Goal: Transaction & Acquisition: Purchase product/service

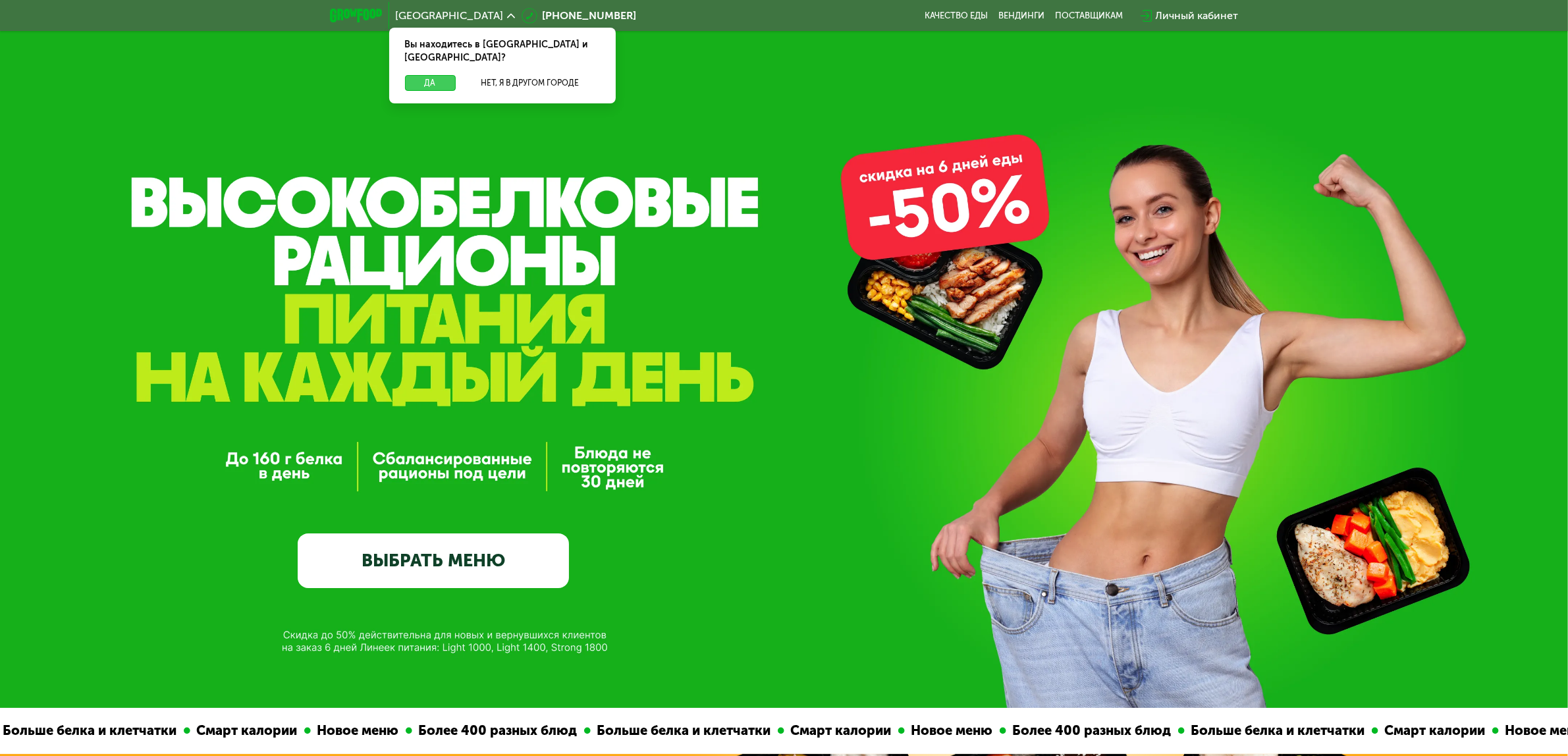
click at [427, 60] on div "Вы находитесь в [GEOGRAPHIC_DATA] и [GEOGRAPHIC_DATA]? Да Нет, я в другом городе" at bounding box center [502, 66] width 226 height 76
click at [433, 75] on button "Да" at bounding box center [430, 83] width 51 height 16
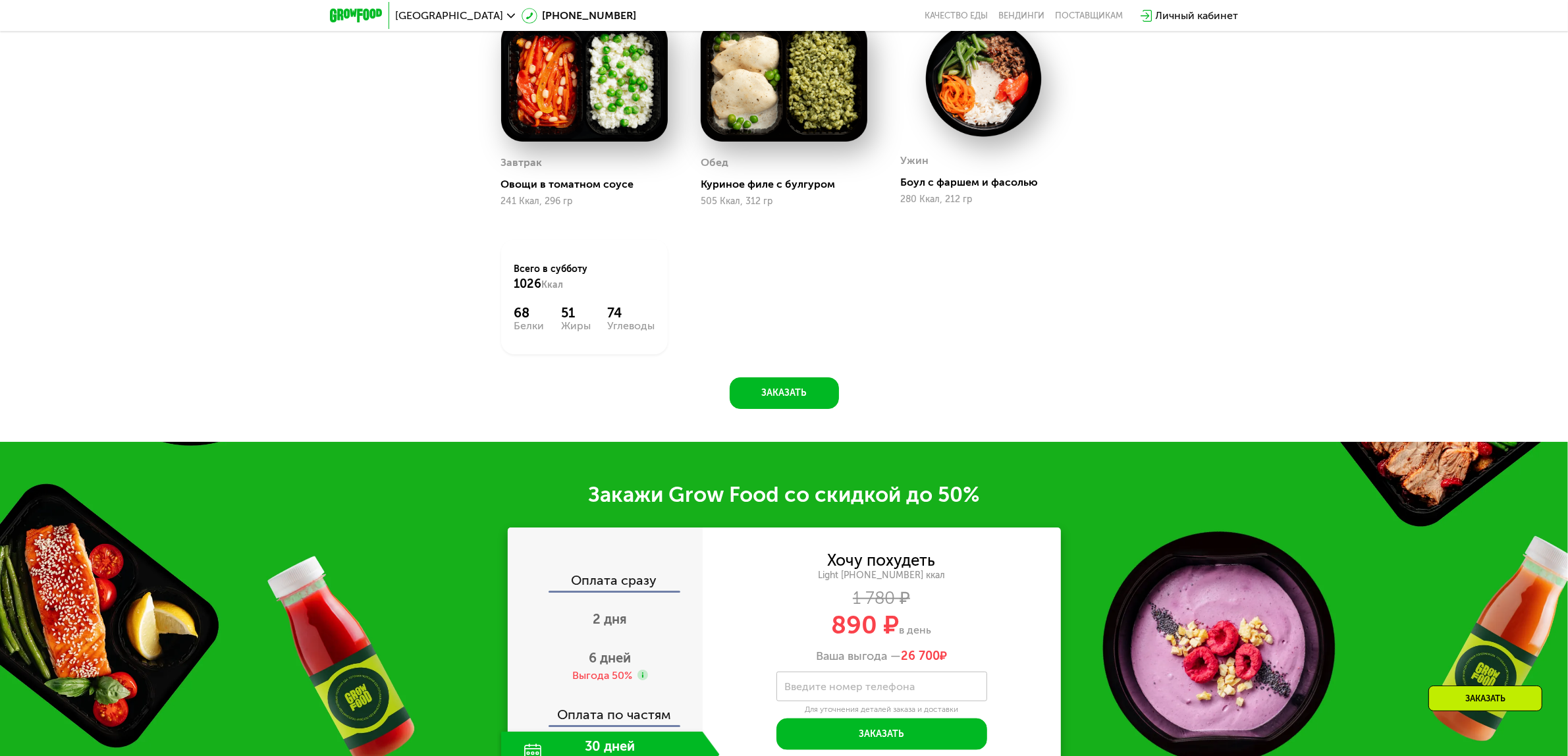
scroll to position [1235, 0]
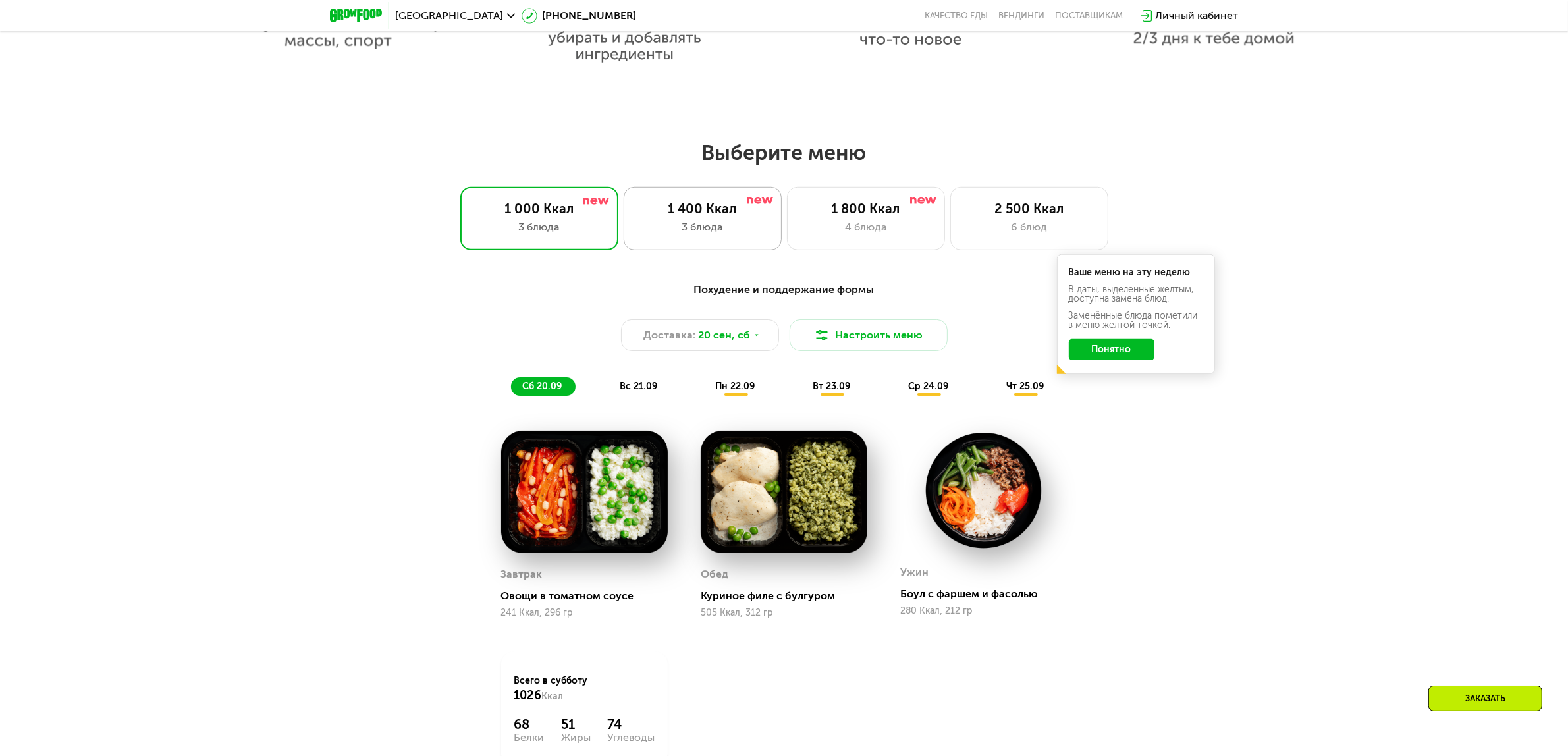
click at [706, 234] on div "3 блюда" at bounding box center [703, 227] width 131 height 16
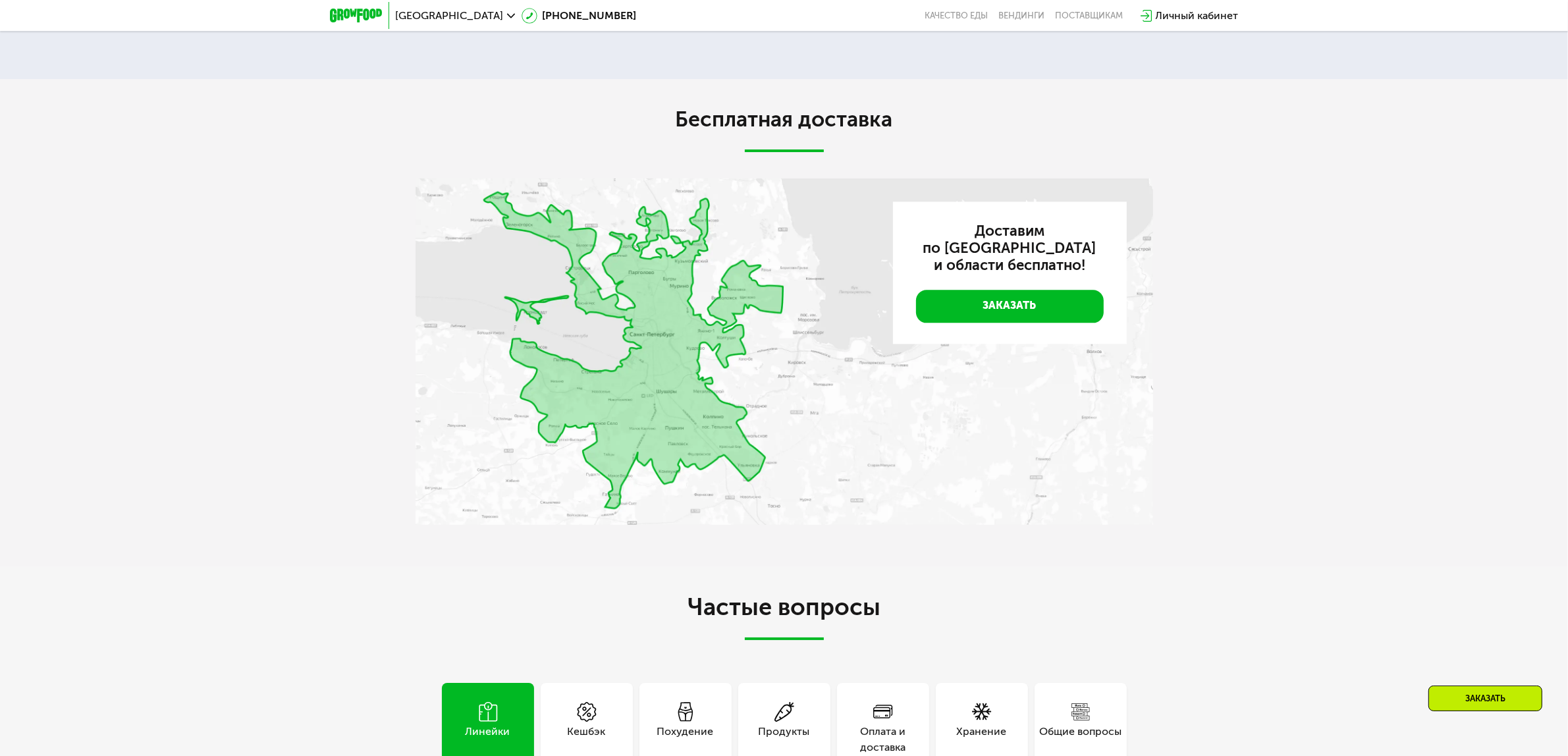
scroll to position [4114, 0]
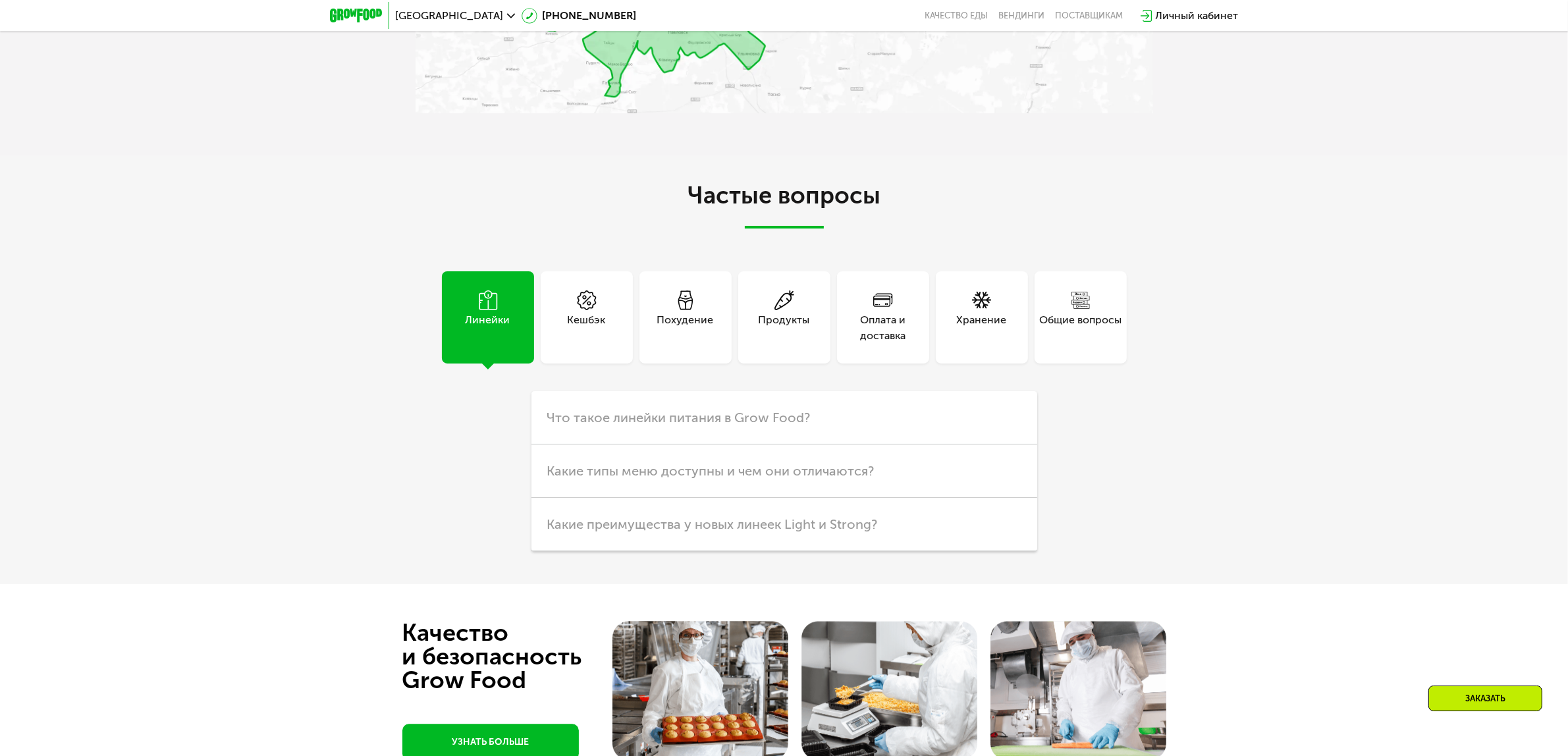
click at [696, 318] on div "Похудение" at bounding box center [685, 327] width 57 height 32
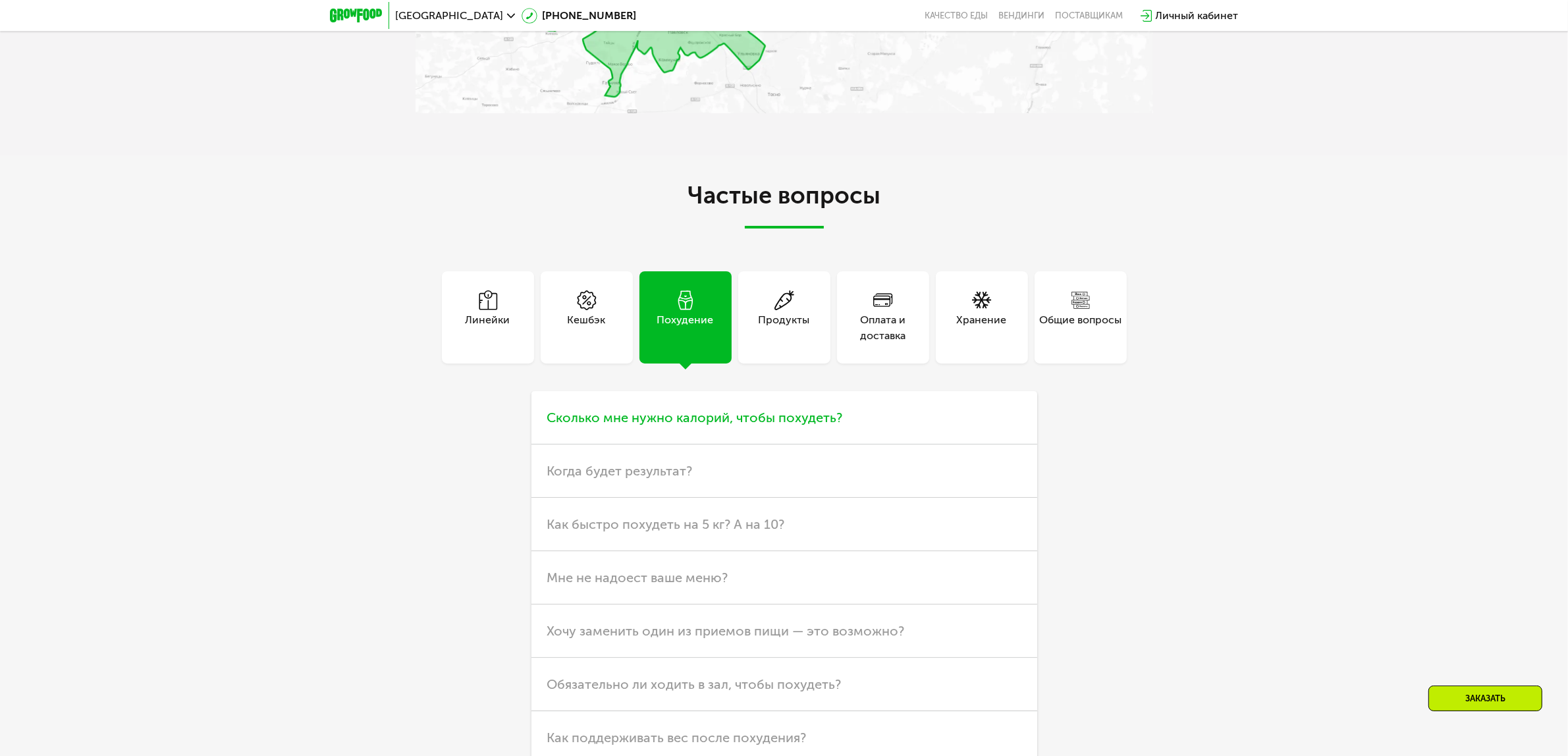
click at [787, 416] on span "Сколько мне нужно калорий, чтобы похудеть?" at bounding box center [695, 417] width 296 height 16
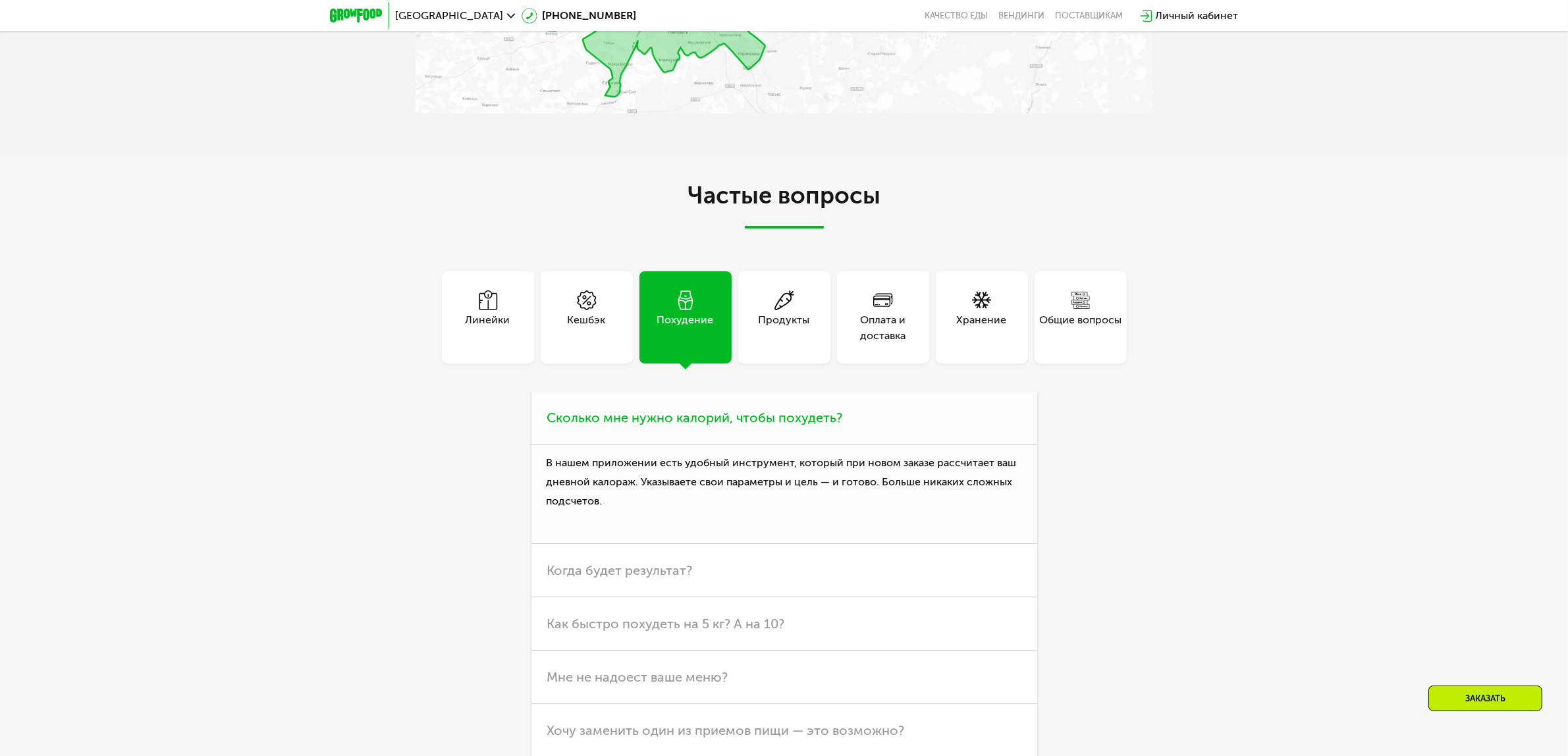
scroll to position [4526, 0]
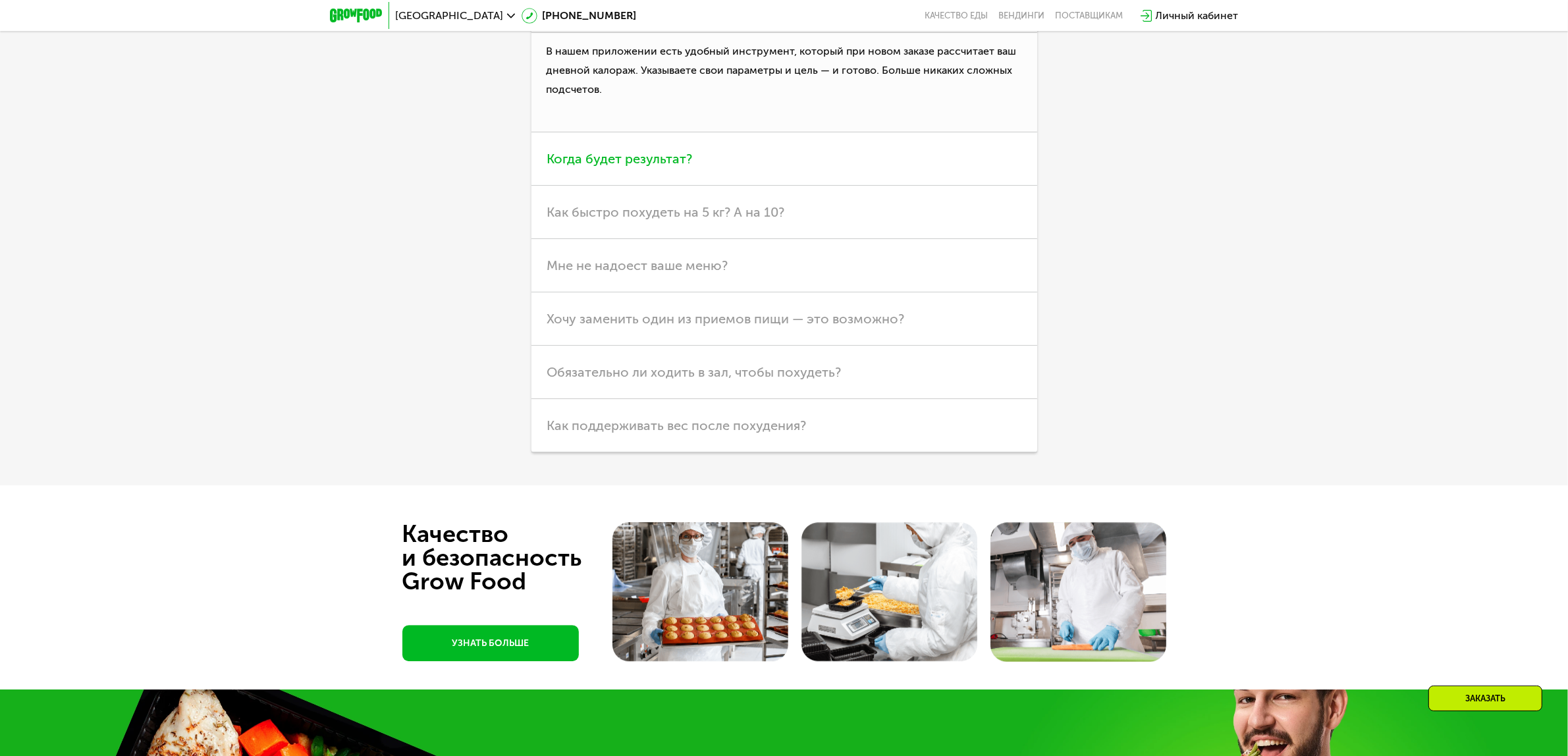
click at [649, 163] on span "Когда будет результат?" at bounding box center [620, 158] width 145 height 16
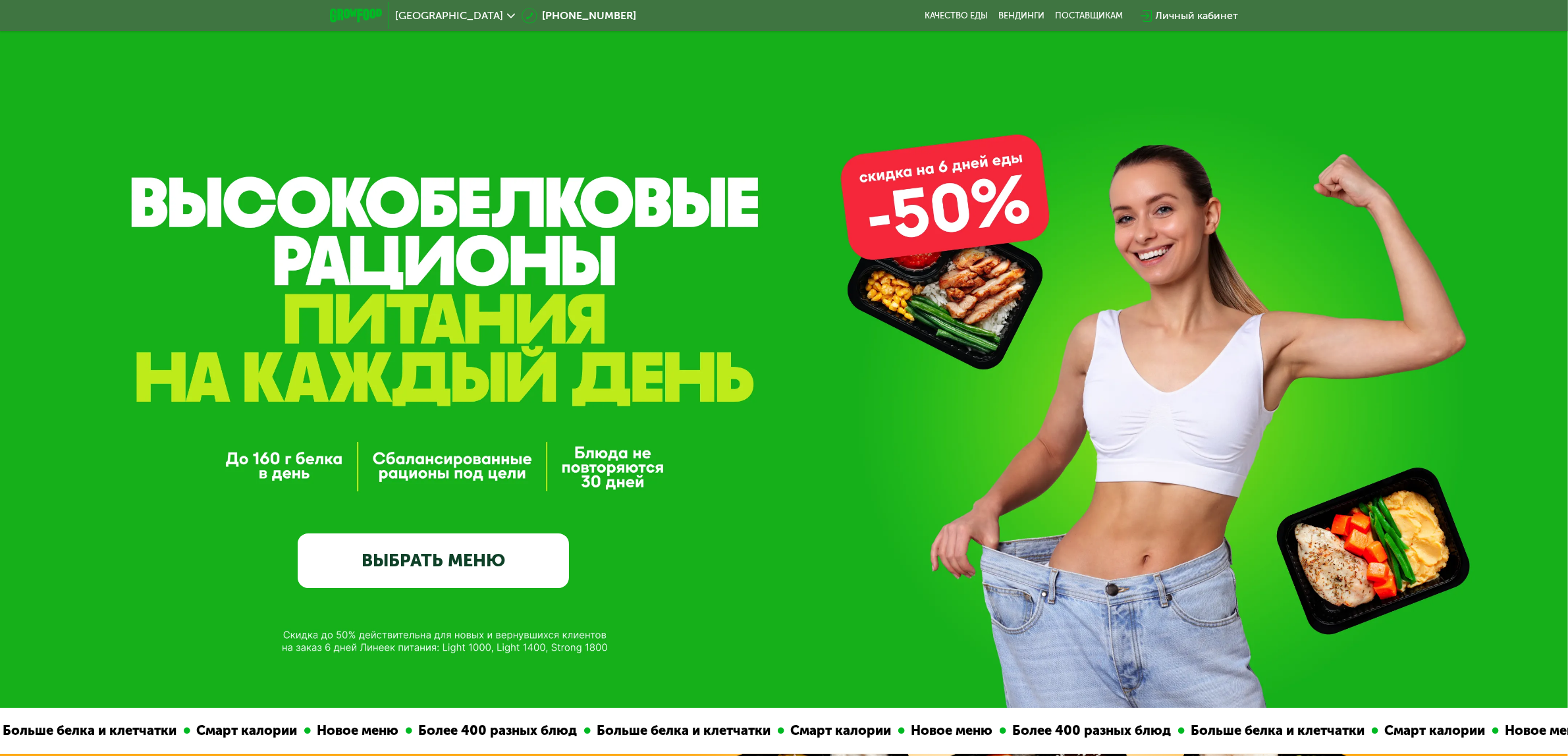
scroll to position [411, 0]
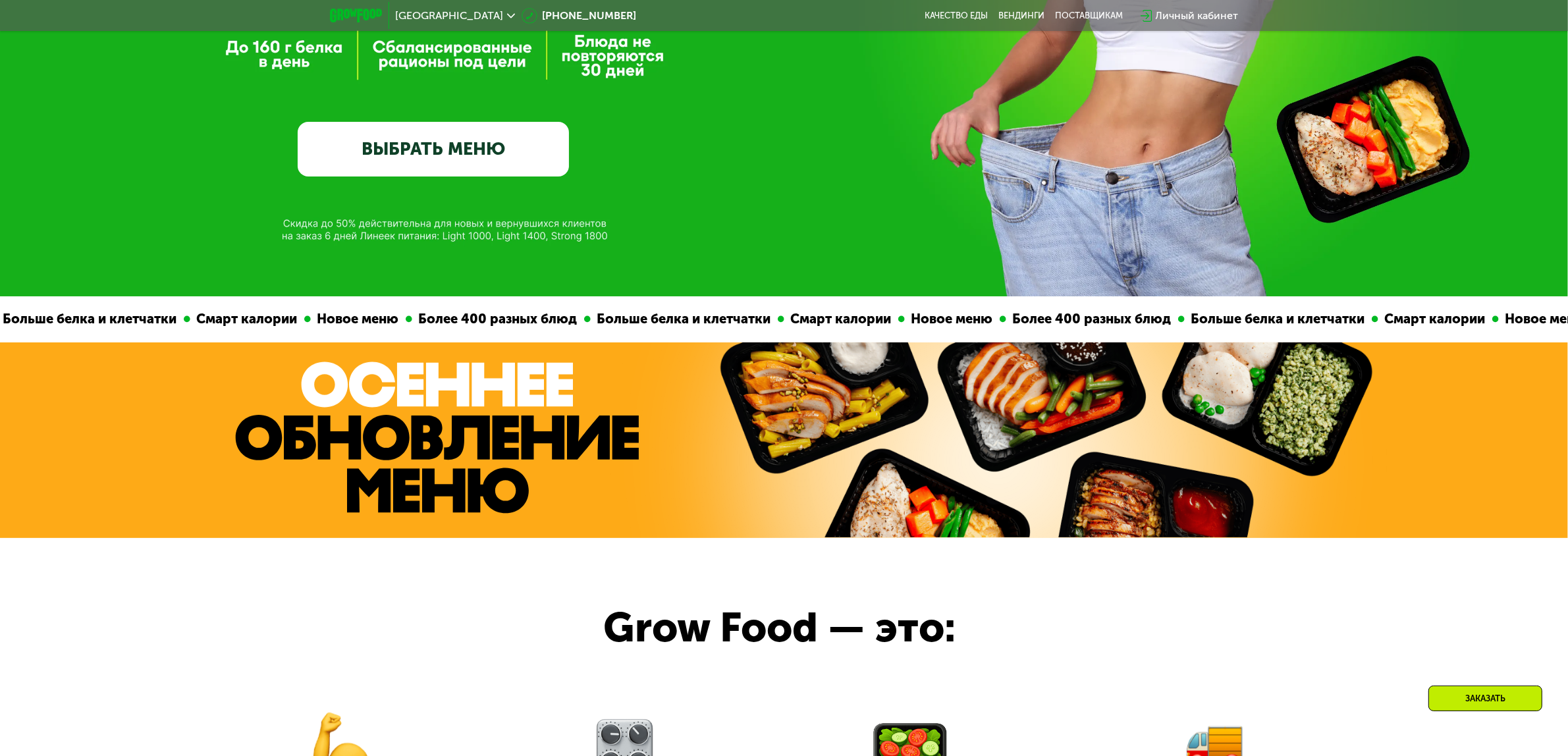
click at [438, 160] on link "ВЫБРАТЬ МЕНЮ" at bounding box center [433, 149] width 271 height 54
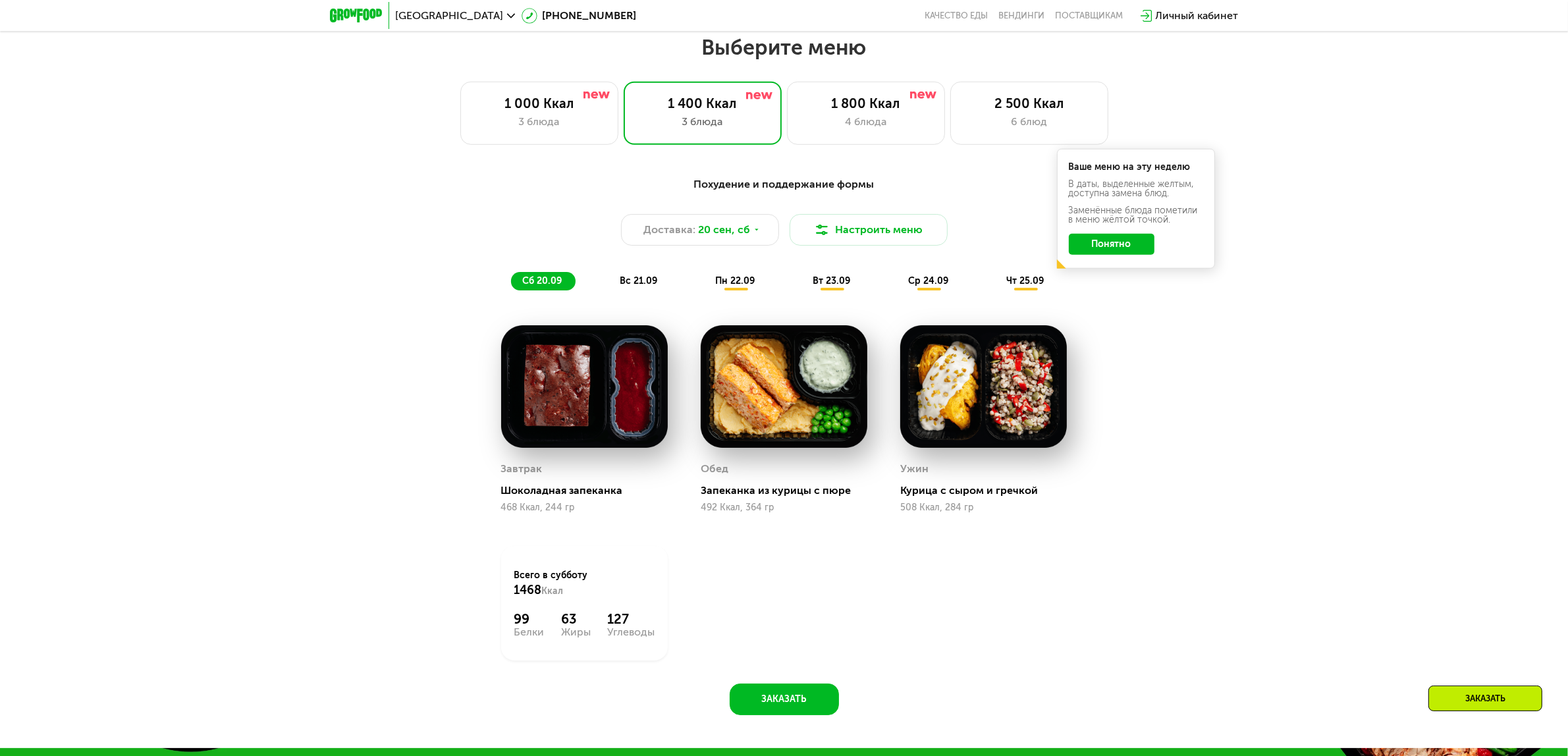
scroll to position [1349, 0]
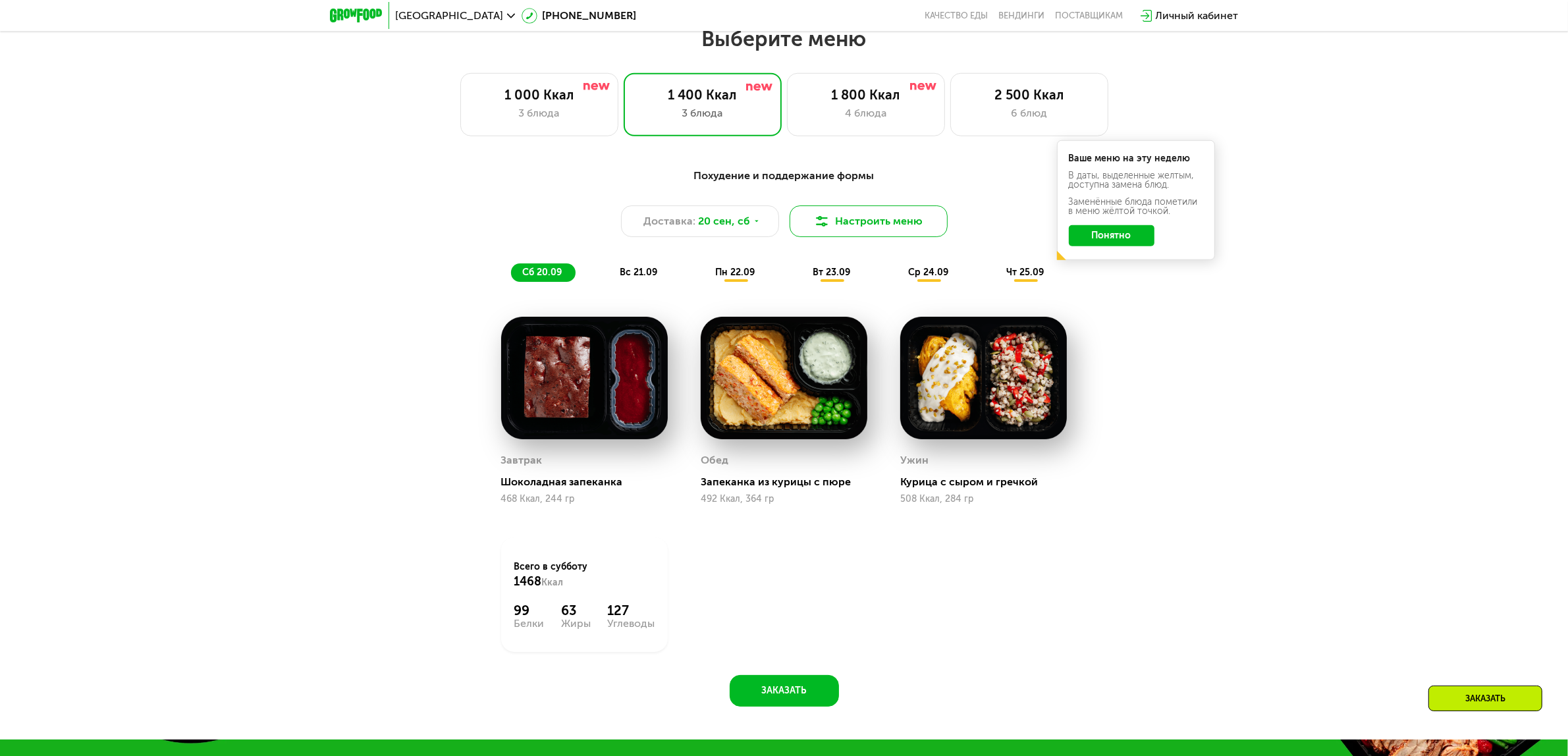
click at [830, 214] on button "Настроить меню" at bounding box center [869, 221] width 158 height 32
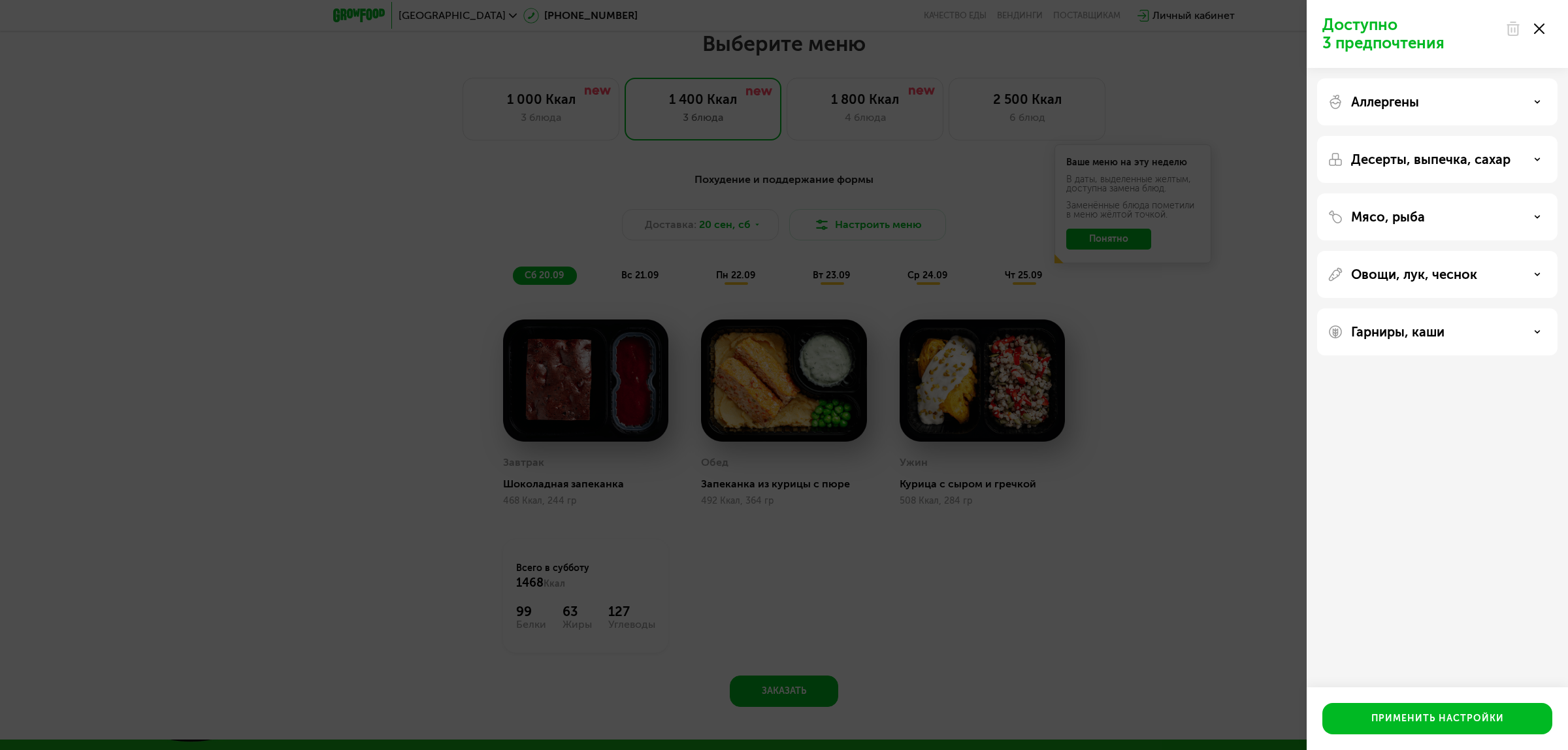
click at [1526, 149] on div "Десерты, выпечка, сахар" at bounding box center [1437, 159] width 240 height 47
click at [1543, 162] on div "Десерты, выпечка, сахар" at bounding box center [1437, 159] width 219 height 15
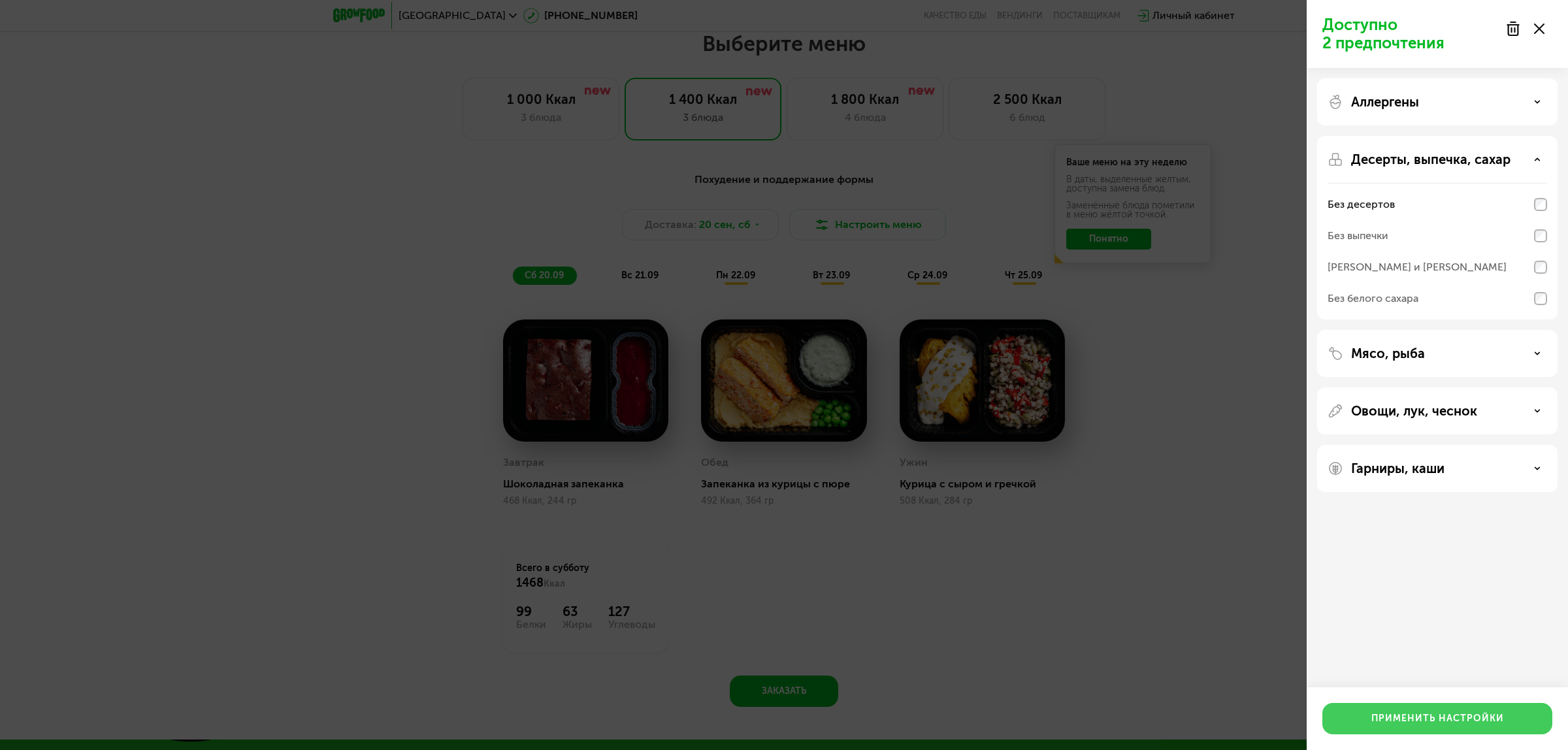
click at [1426, 729] on button "Применить настройки" at bounding box center [1437, 718] width 230 height 32
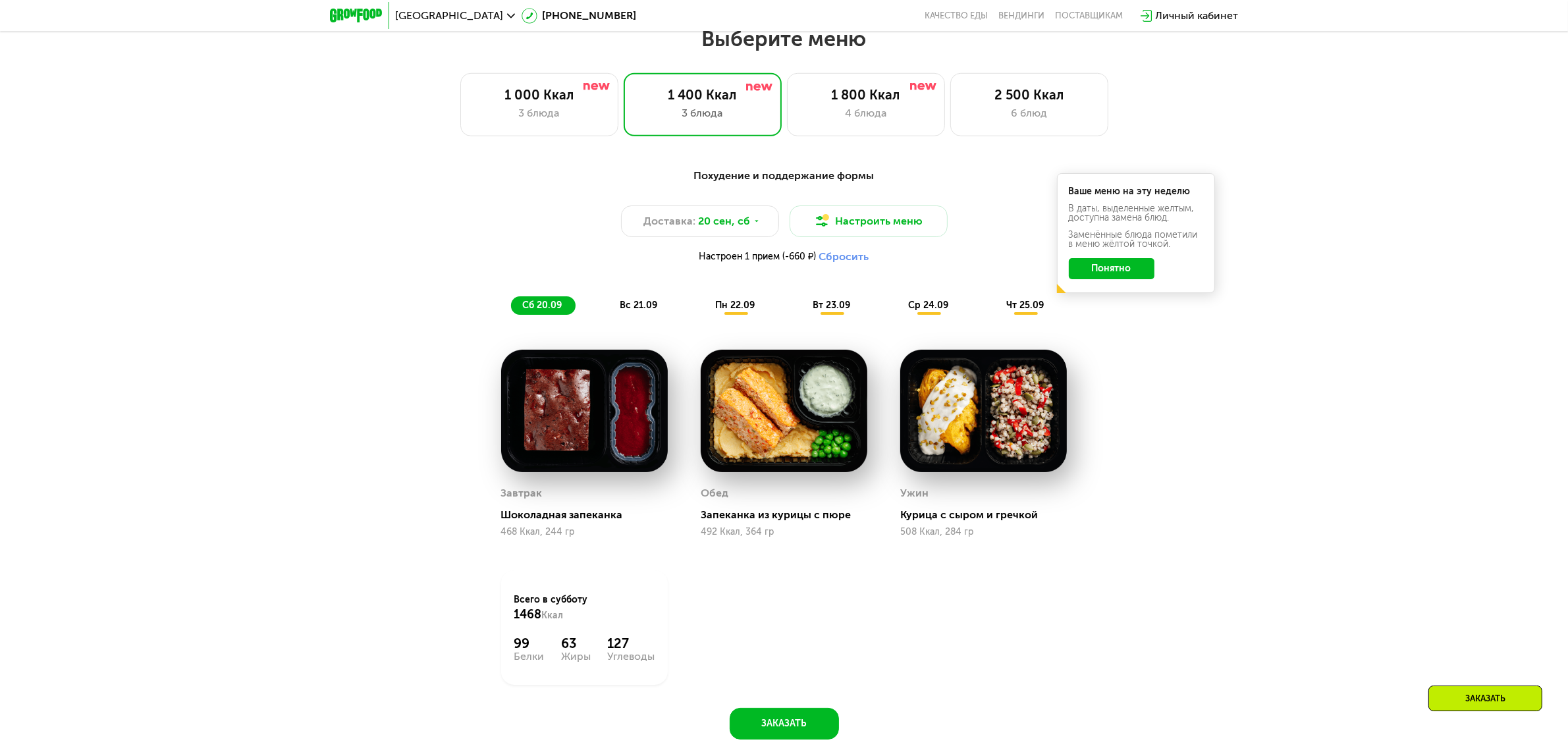
click at [1098, 276] on button "Понятно" at bounding box center [1112, 269] width 86 height 21
click at [851, 112] on div "4 блюда" at bounding box center [866, 113] width 131 height 16
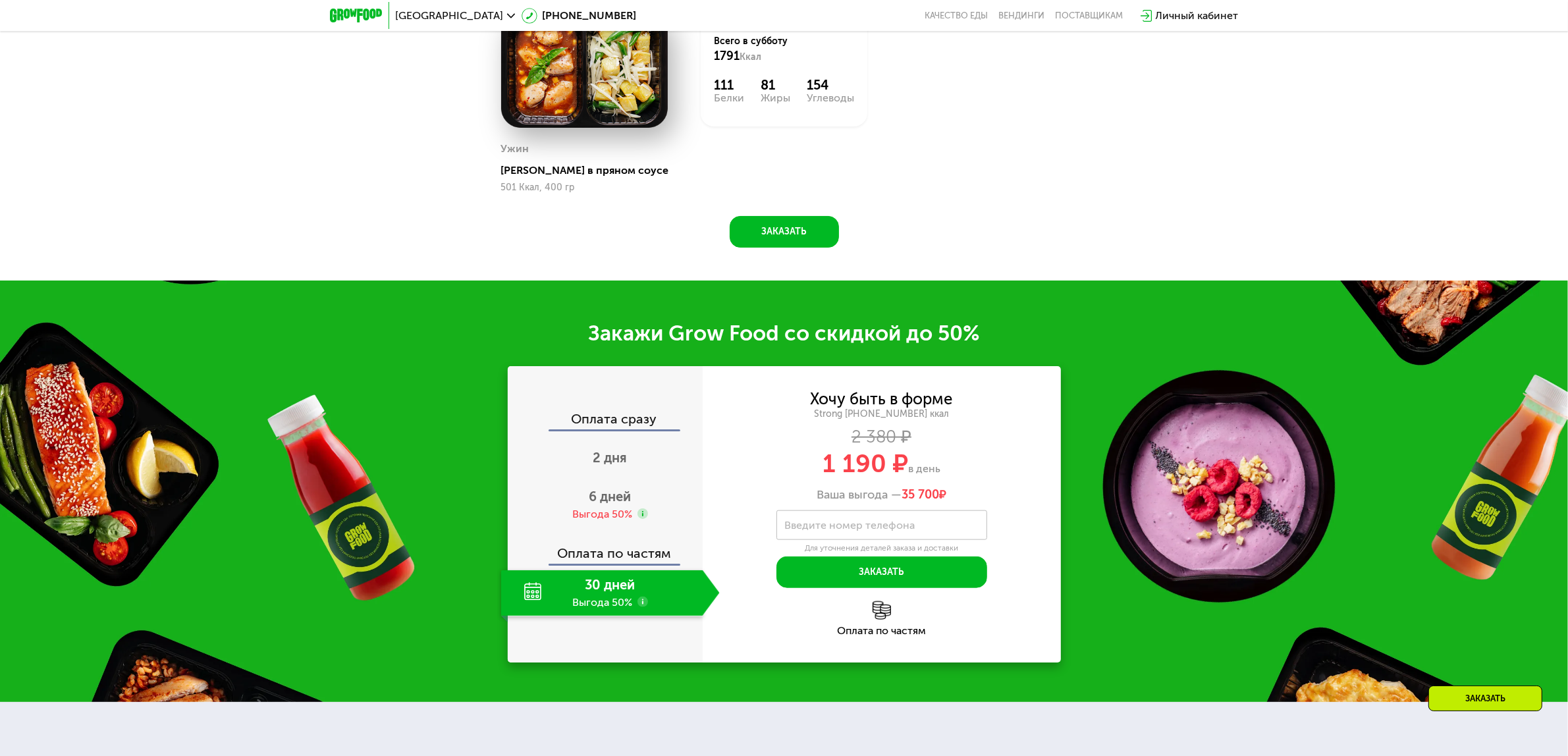
scroll to position [2171, 0]
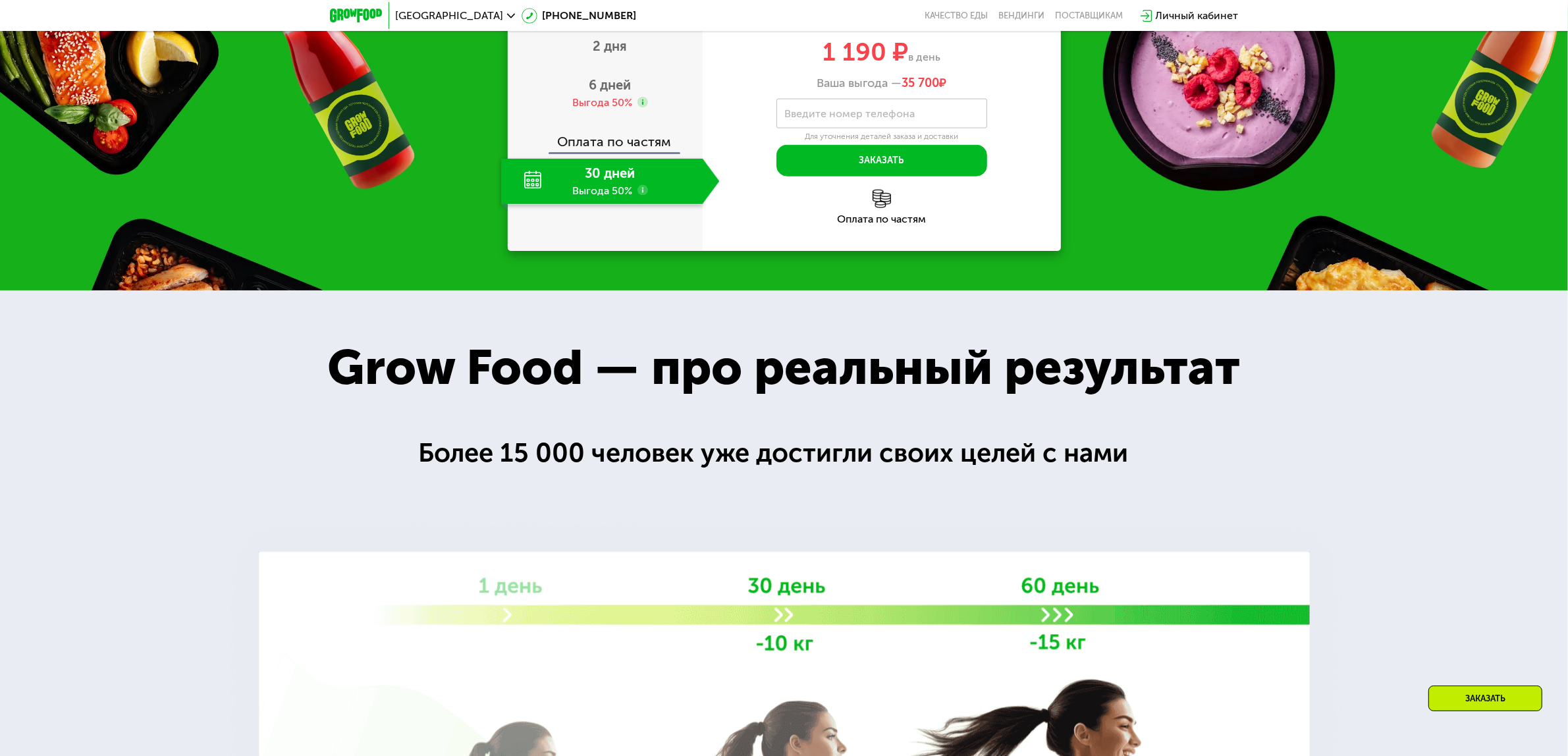
click at [638, 195] on icon at bounding box center [643, 190] width 10 height 10
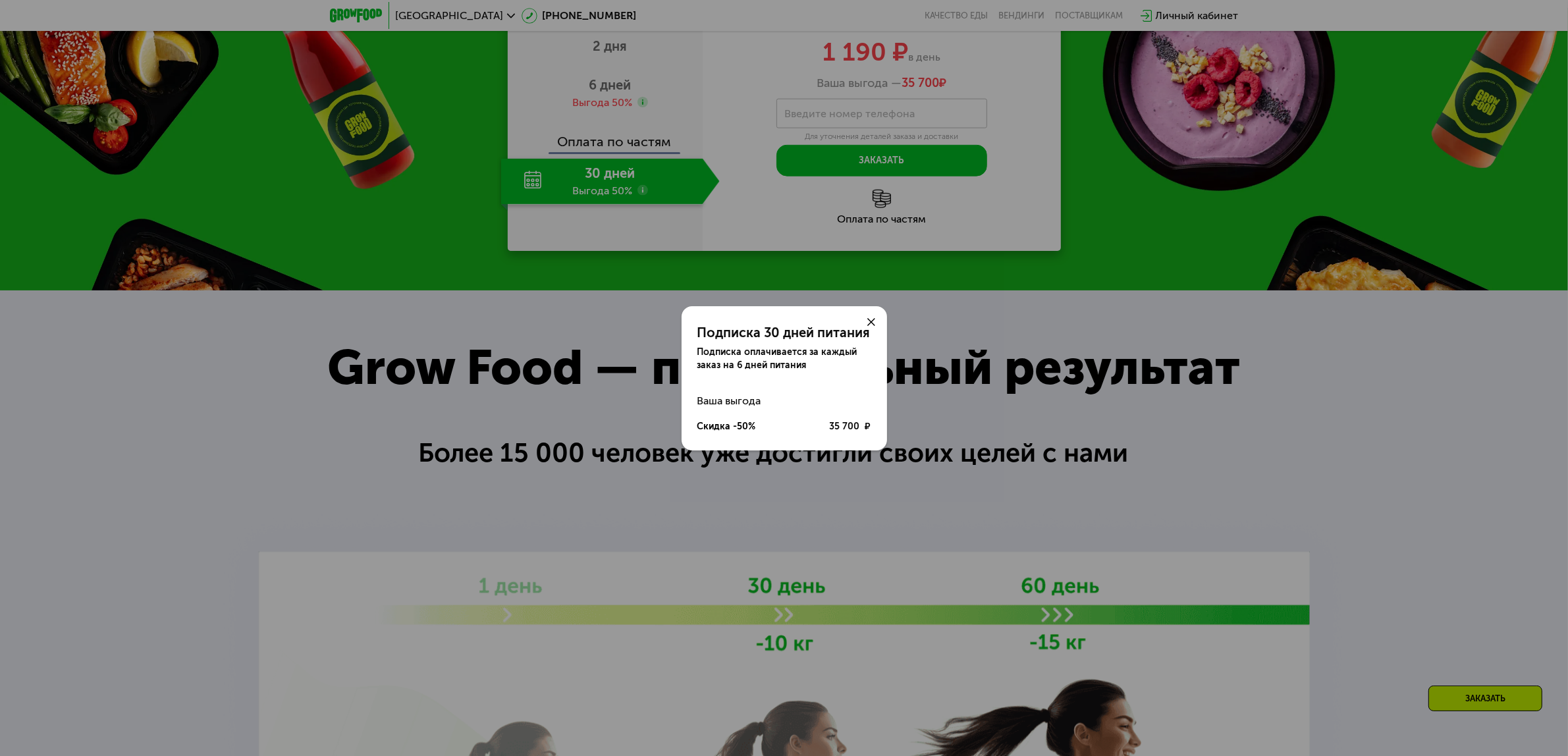
click at [875, 320] on div at bounding box center [871, 321] width 32 height 32
click at [870, 322] on icon at bounding box center [871, 321] width 8 height 8
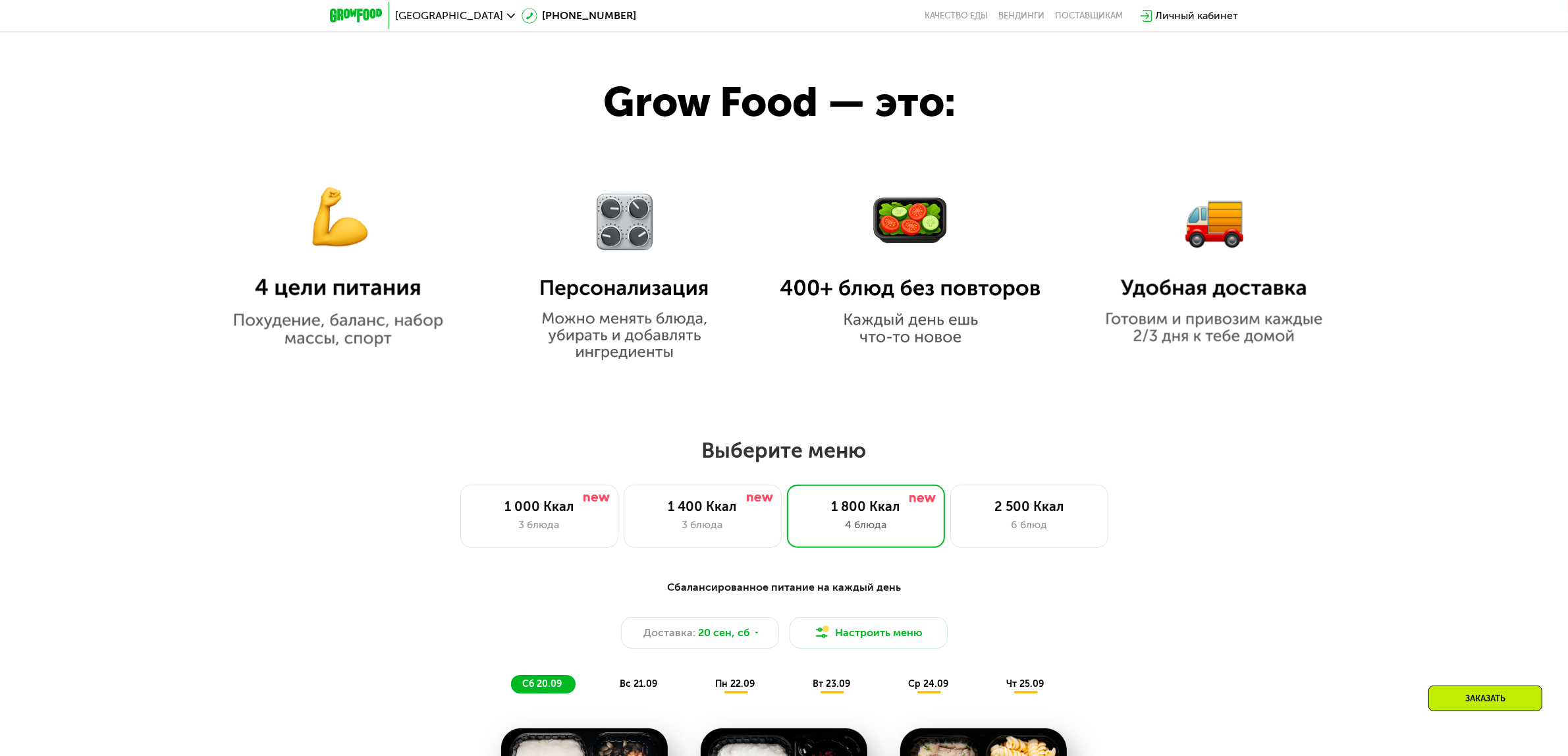
scroll to position [1349, 0]
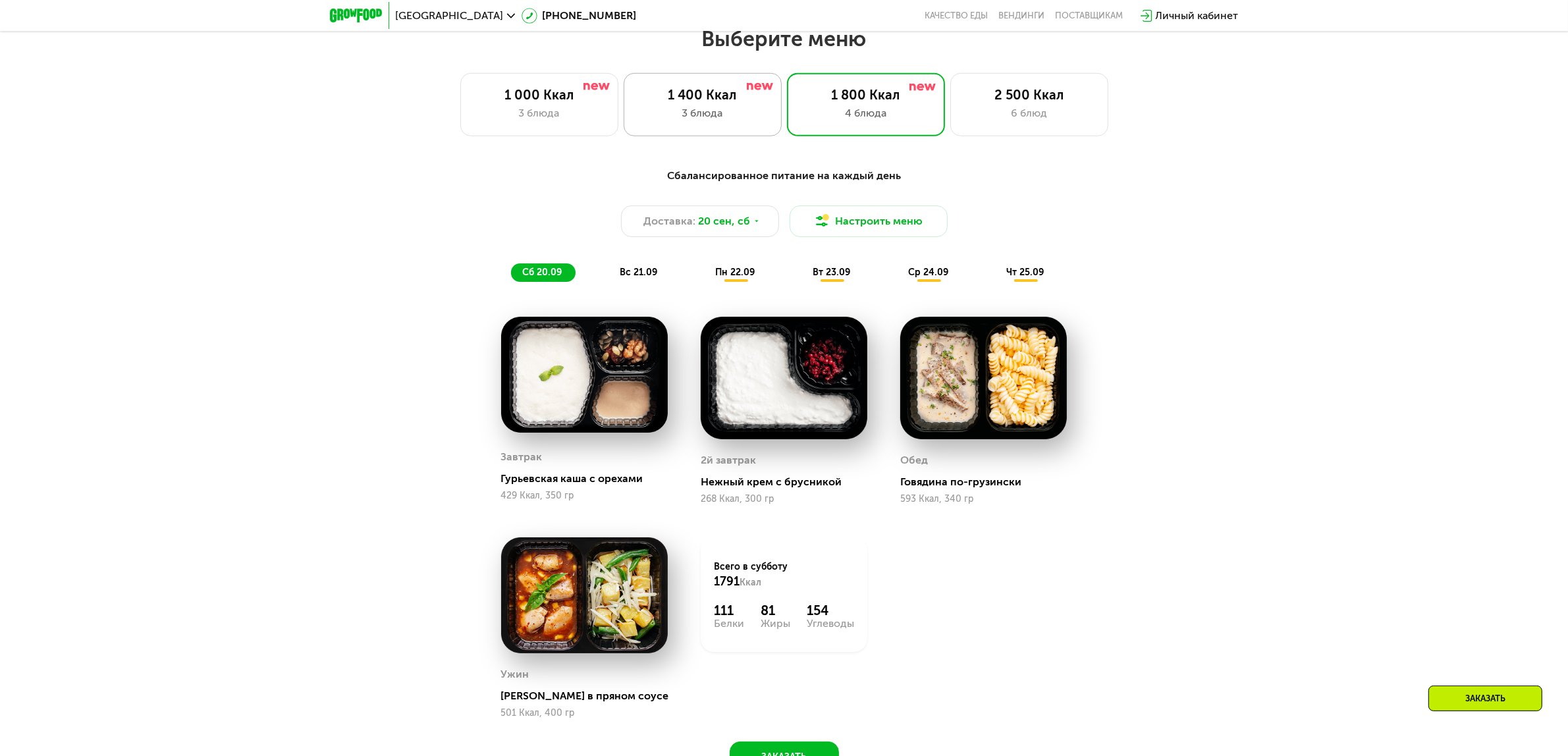
click at [711, 121] on div "3 блюда" at bounding box center [703, 113] width 131 height 16
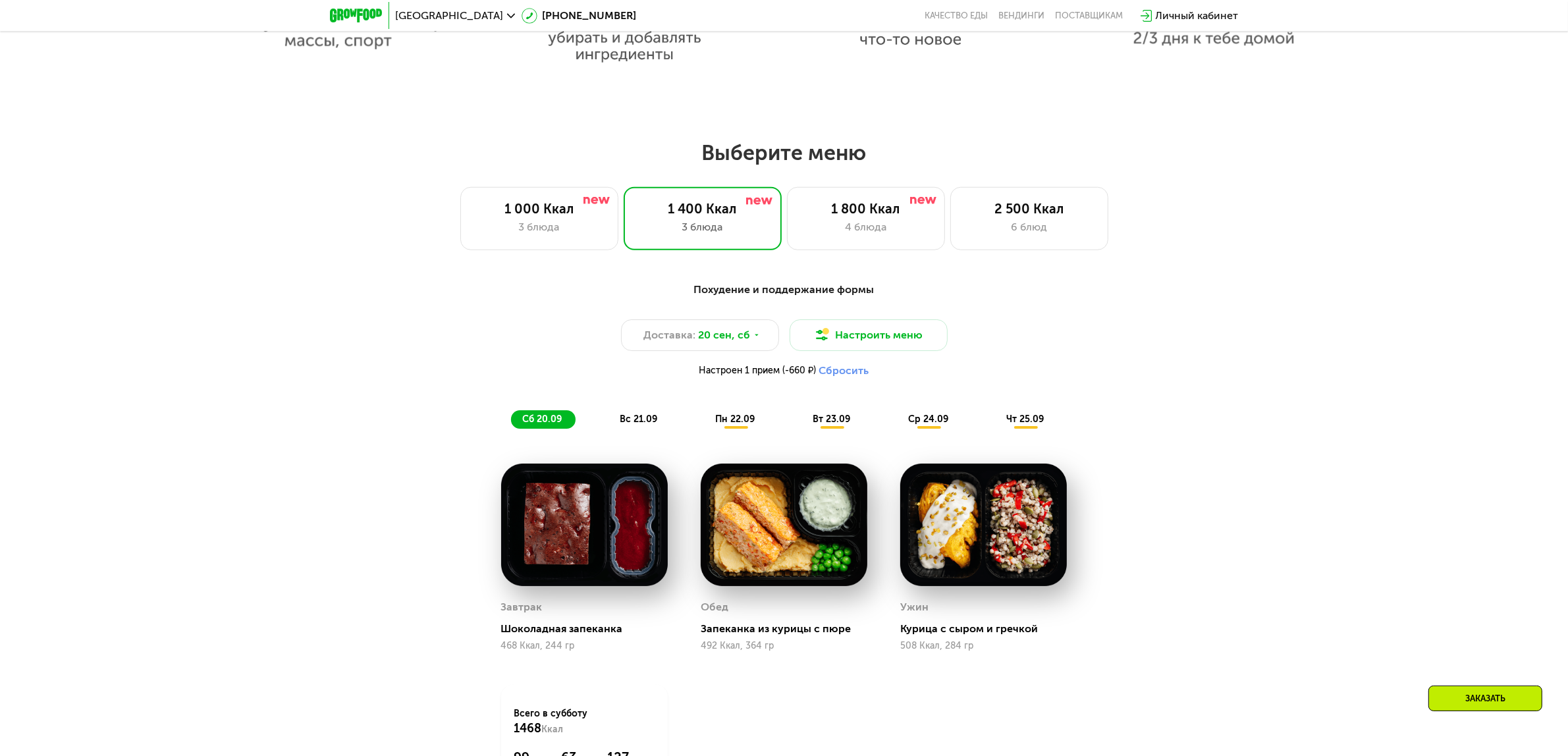
scroll to position [0, 0]
